Goal: Task Accomplishment & Management: Use online tool/utility

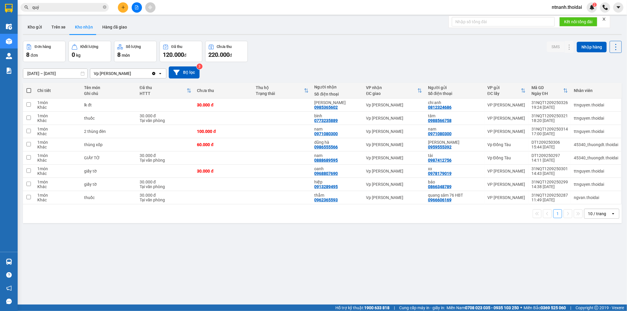
click at [52, 9] on input "quý" at bounding box center [66, 7] width 69 height 6
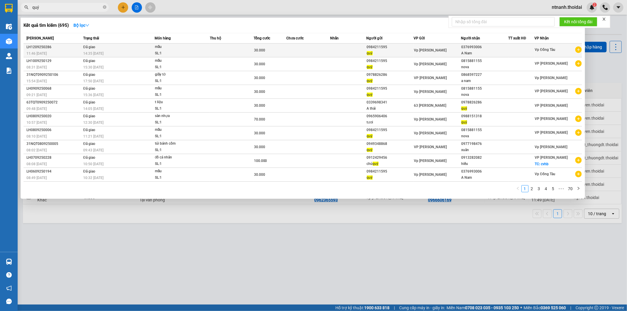
click at [579, 49] on icon "plus-circle" at bounding box center [578, 49] width 6 height 6
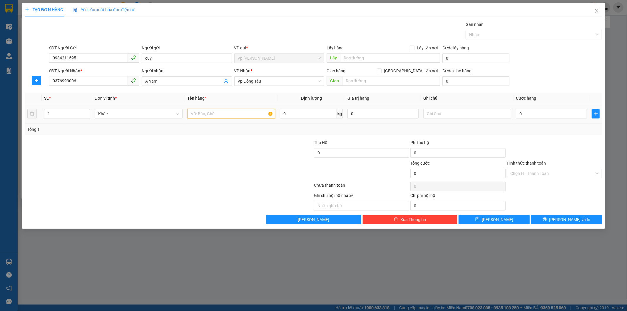
click at [243, 113] on input "text" at bounding box center [231, 113] width 88 height 9
type input "mẫu"
click at [517, 108] on div "0" at bounding box center [551, 114] width 71 height 12
type input "3"
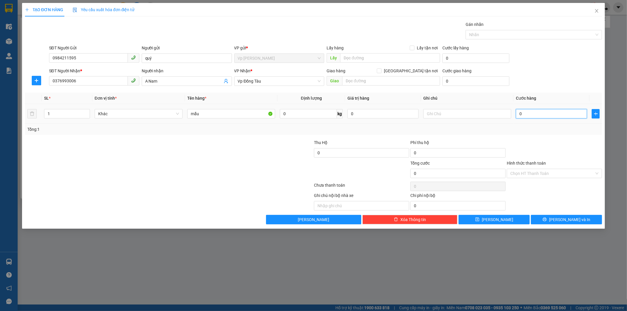
type input "3"
type input "3-"
type input "0"
type input "3"
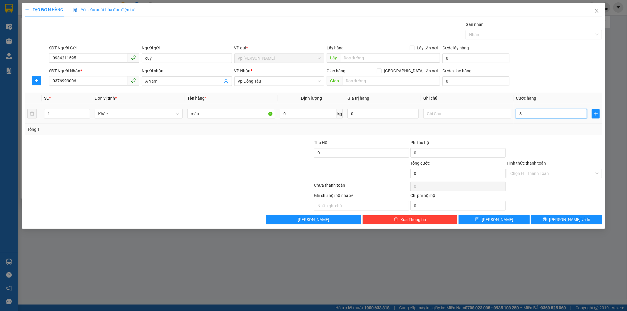
type input "3"
type input "30"
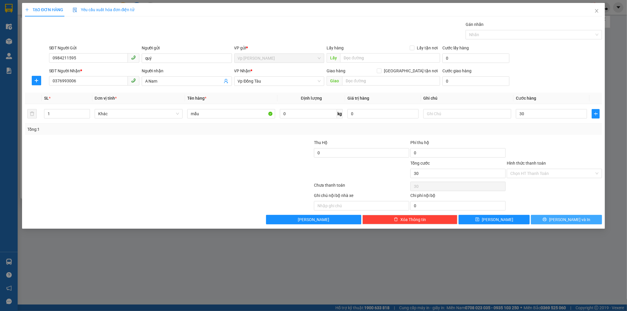
type input "30.000"
click at [569, 222] on span "[PERSON_NAME] và In" at bounding box center [569, 219] width 41 height 6
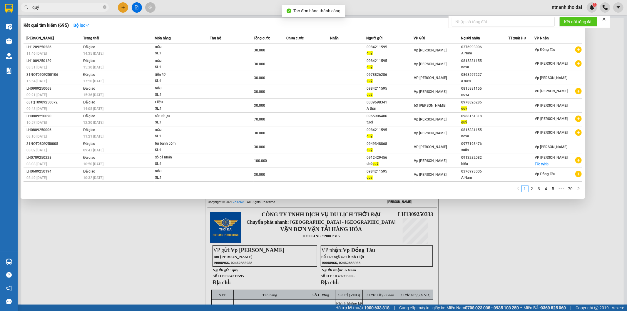
drag, startPoint x: 494, startPoint y: 282, endPoint x: 476, endPoint y: 238, distance: 47.7
click at [493, 281] on div at bounding box center [313, 155] width 627 height 311
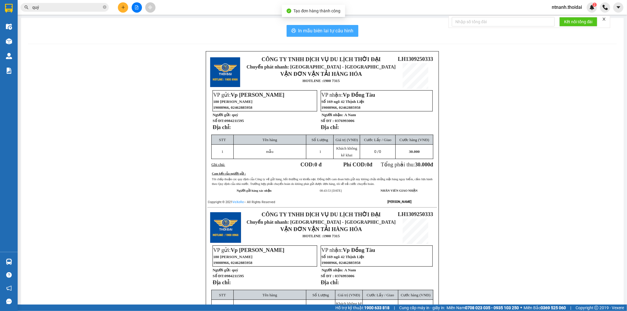
drag, startPoint x: 295, startPoint y: 28, endPoint x: 366, endPoint y: 82, distance: 89.3
click at [295, 28] on button "In mẫu biên lai tự cấu hình" at bounding box center [322, 31] width 72 height 12
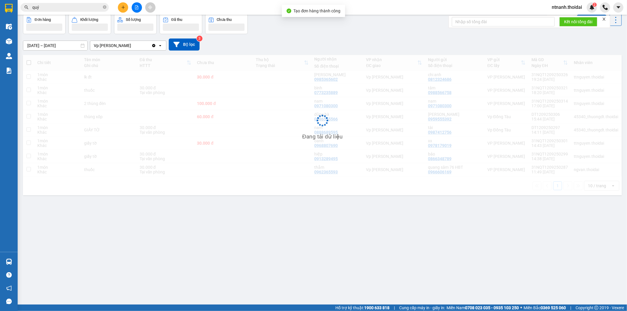
scroll to position [27, 0]
